Goal: Navigation & Orientation: Understand site structure

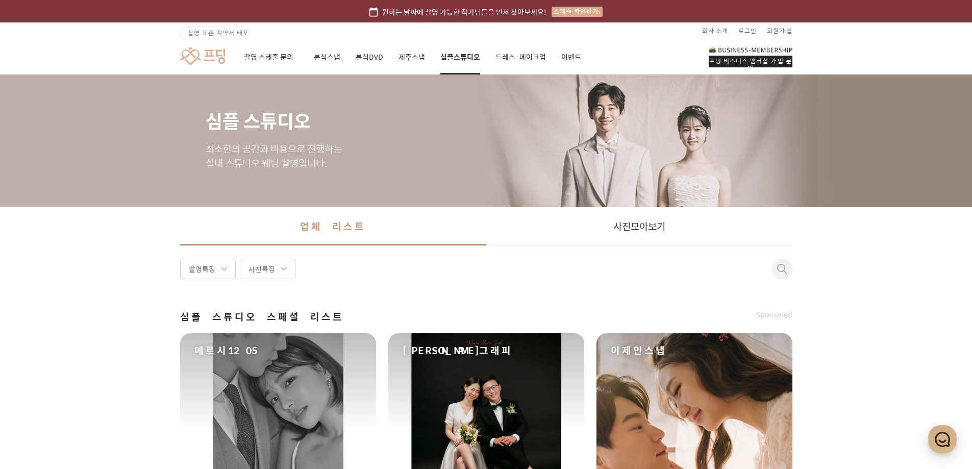
drag, startPoint x: 861, startPoint y: 313, endPoint x: 705, endPoint y: 77, distance: 282.7
click at [269, 57] on link "촬영 스케줄 문의" at bounding box center [271, 57] width 55 height 35
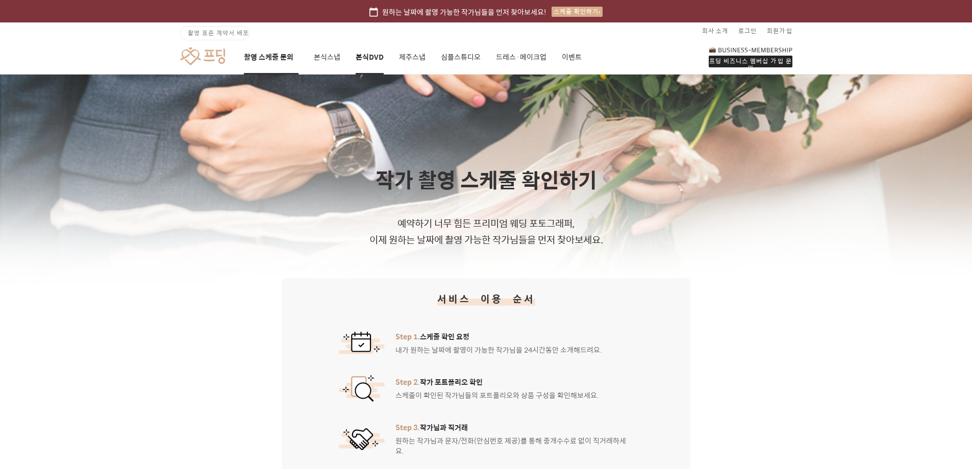
click at [366, 63] on link "본식DVD" at bounding box center [370, 57] width 28 height 35
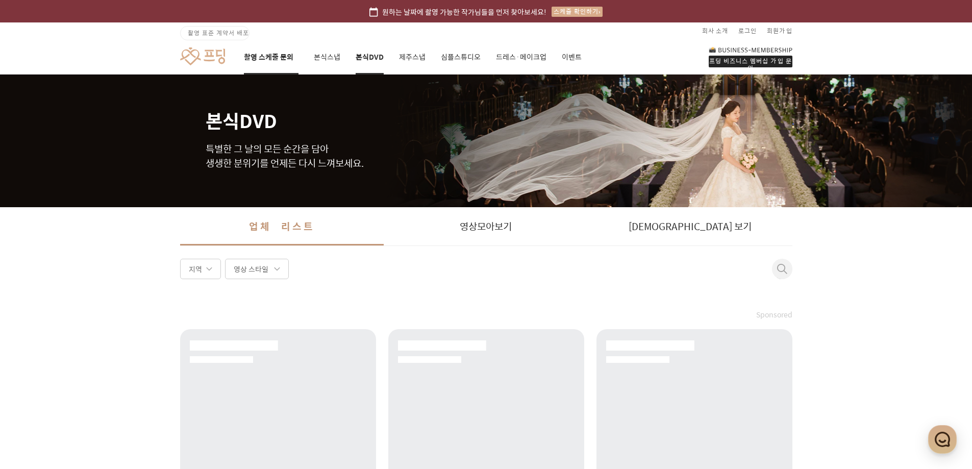
click at [293, 54] on link "촬영 스케줄 문의" at bounding box center [271, 57] width 55 height 35
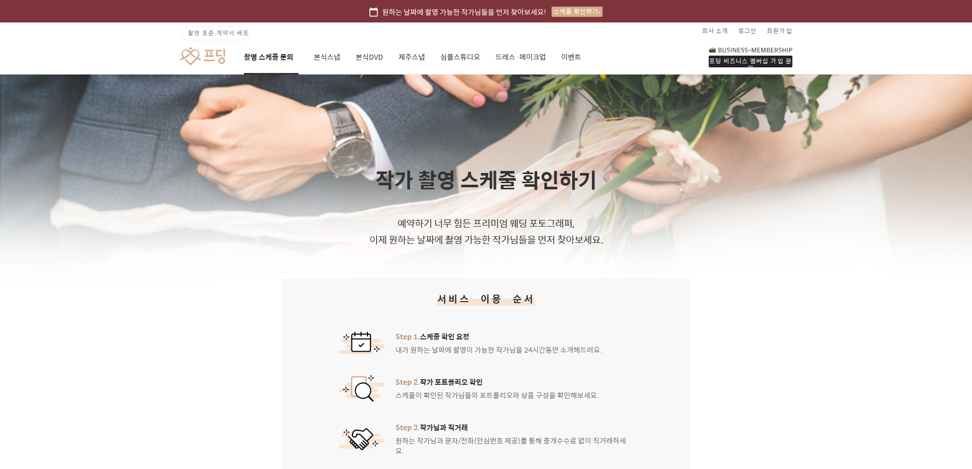
drag, startPoint x: 235, startPoint y: 138, endPoint x: 237, endPoint y: 28, distance: 110.3
click at [318, 58] on link "본식스냅" at bounding box center [327, 57] width 27 height 35
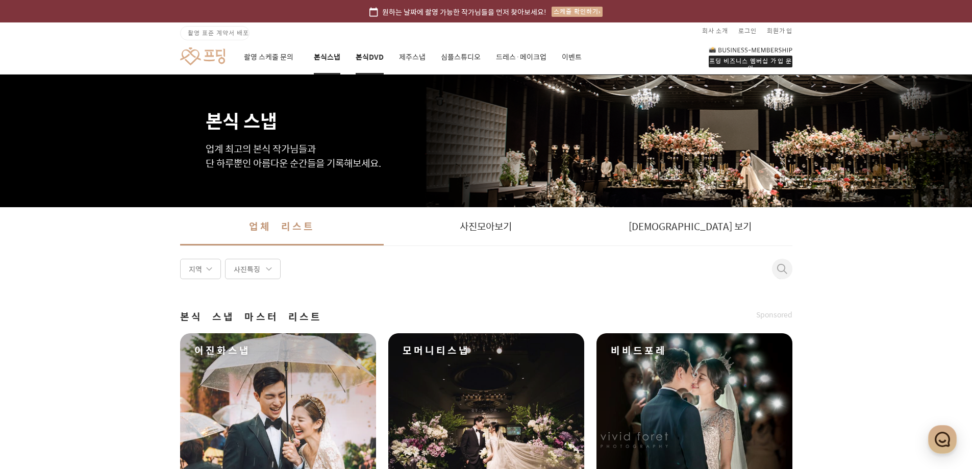
click at [360, 56] on link "본식DVD" at bounding box center [370, 57] width 28 height 35
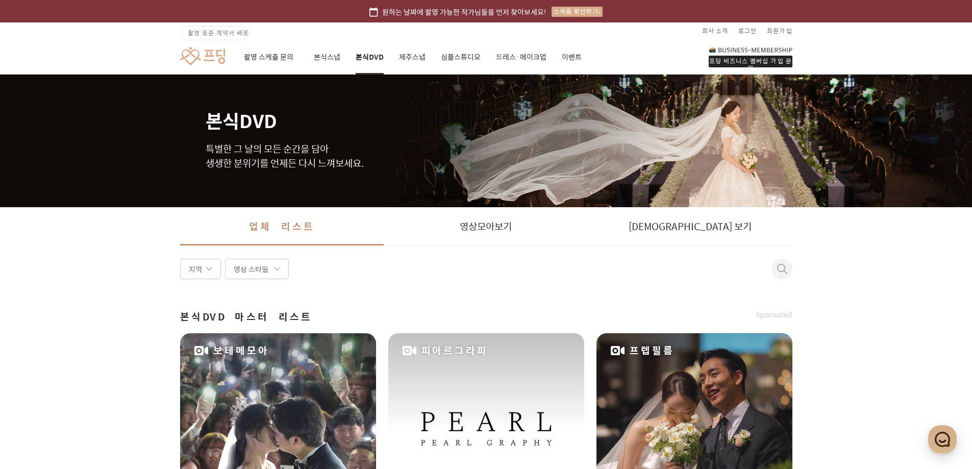
click at [424, 59] on link "제주스냅" at bounding box center [412, 57] width 27 height 35
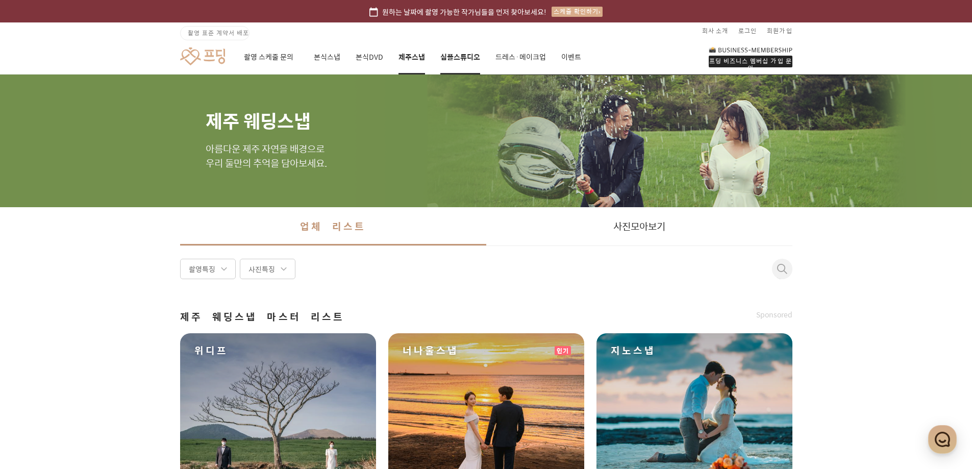
click at [466, 53] on link "심플스튜디오" at bounding box center [461, 57] width 40 height 35
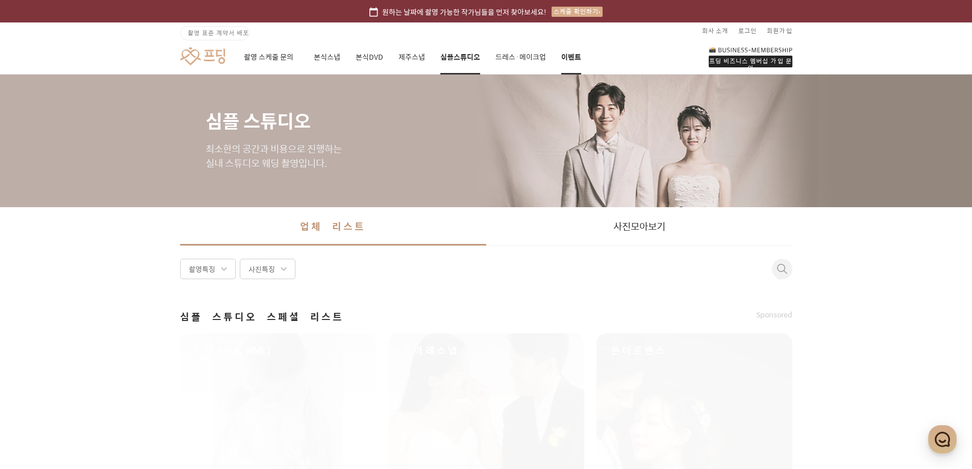
click at [569, 48] on link "이벤트" at bounding box center [572, 57] width 20 height 35
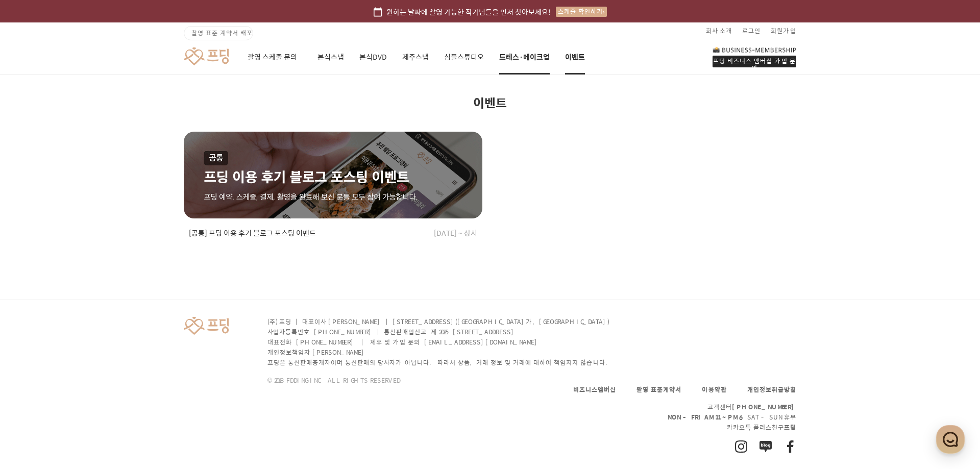
click at [522, 53] on link "드레스·메이크업" at bounding box center [524, 57] width 51 height 35
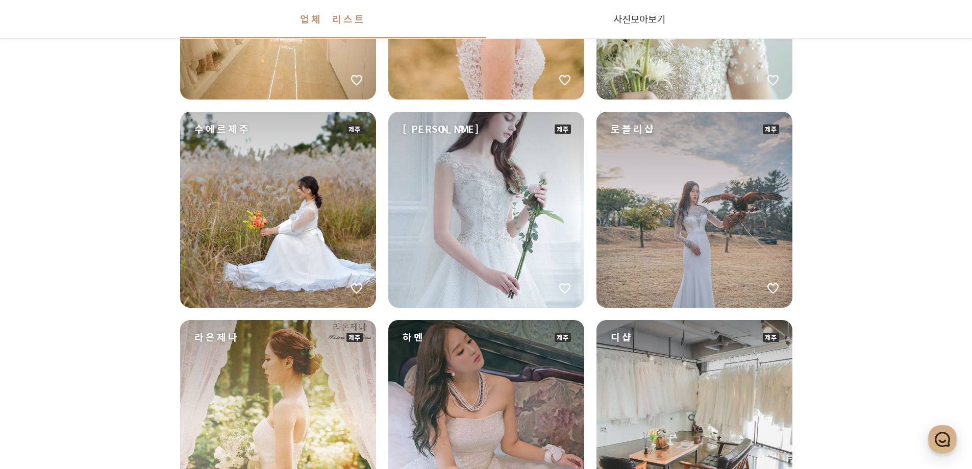
scroll to position [425, 0]
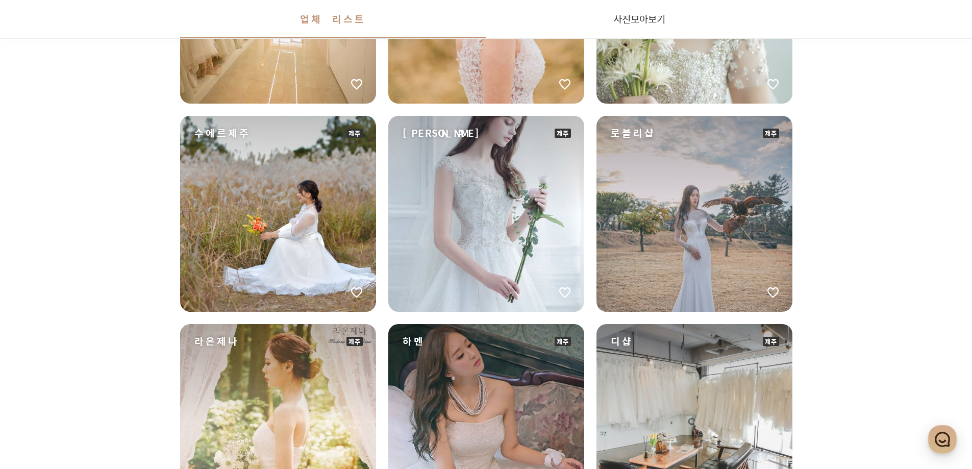
drag, startPoint x: 179, startPoint y: 297, endPoint x: 63, endPoint y: 348, distance: 126.8
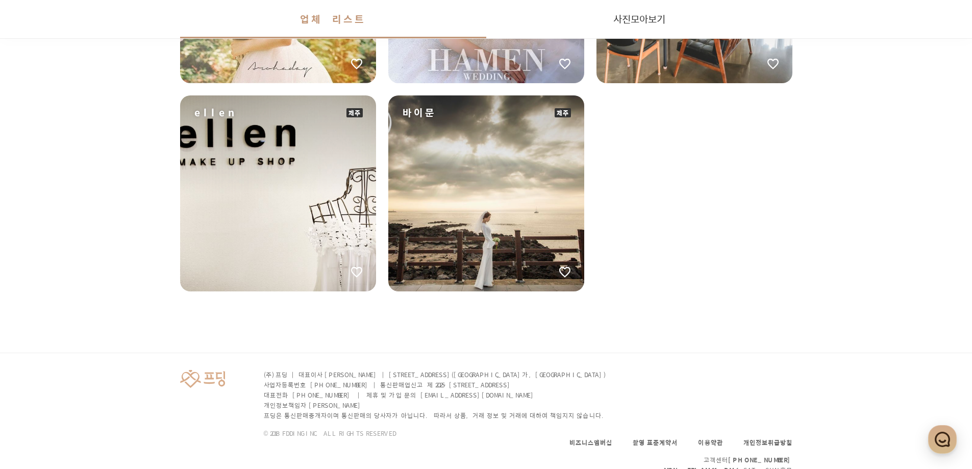
drag, startPoint x: 79, startPoint y: 489, endPoint x: 97, endPoint y: 417, distance: 74.3
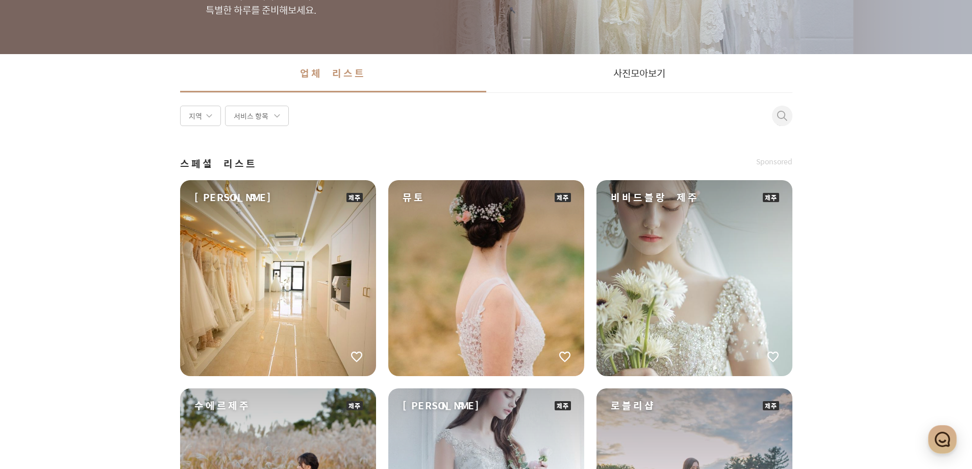
scroll to position [0, 0]
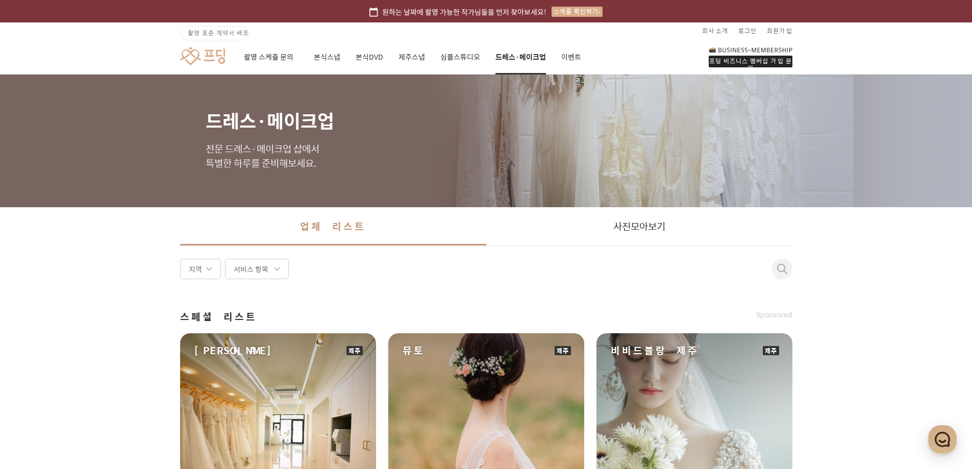
drag, startPoint x: 623, startPoint y: 365, endPoint x: 610, endPoint y: 135, distance: 230.6
click at [205, 57] on link at bounding box center [202, 56] width 45 height 19
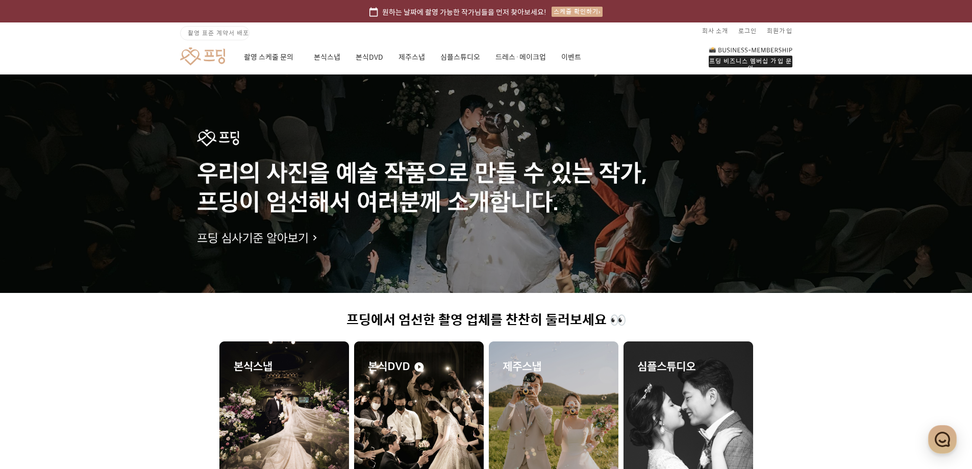
drag, startPoint x: 826, startPoint y: 236, endPoint x: 688, endPoint y: 81, distance: 207.9
click at [727, 59] on div "프딩 비즈니스 멤버십 가입 문의" at bounding box center [751, 62] width 84 height 12
